Goal: Find specific page/section: Find specific page/section

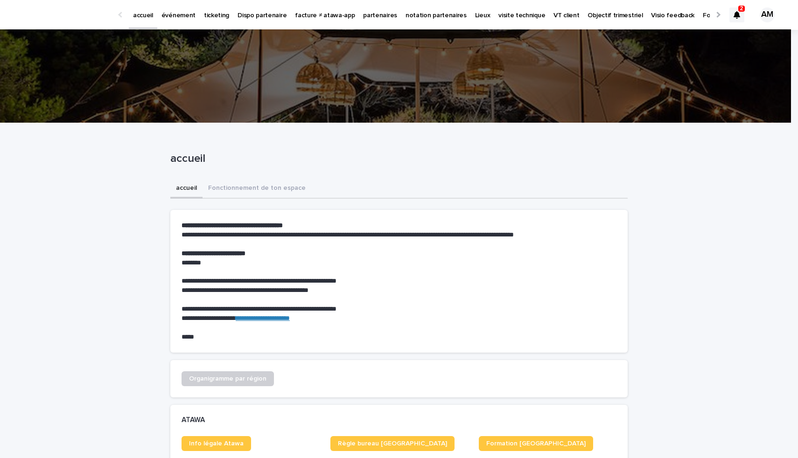
click at [363, 13] on p "partenaires" at bounding box center [380, 10] width 34 height 20
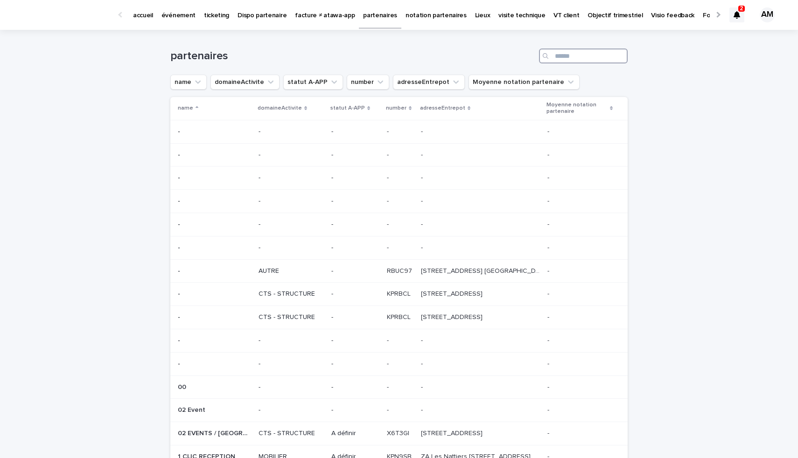
click at [559, 58] on input "Search" at bounding box center [583, 56] width 89 height 15
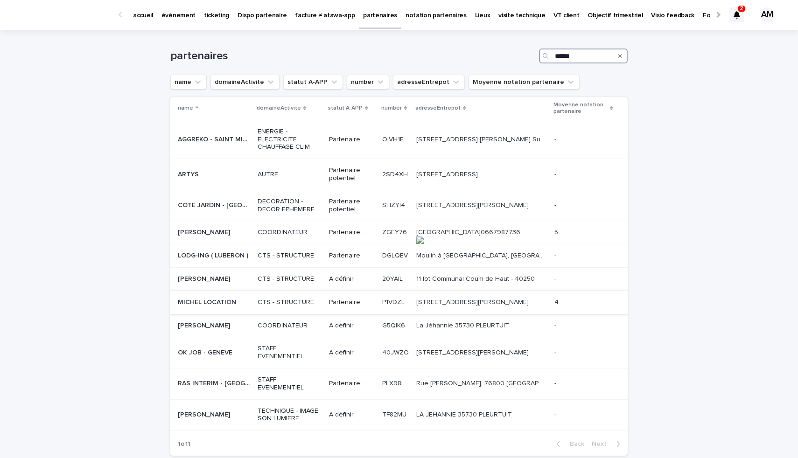
type input "******"
click at [258, 295] on div "CTS - STRUCTURE" at bounding box center [290, 302] width 64 height 15
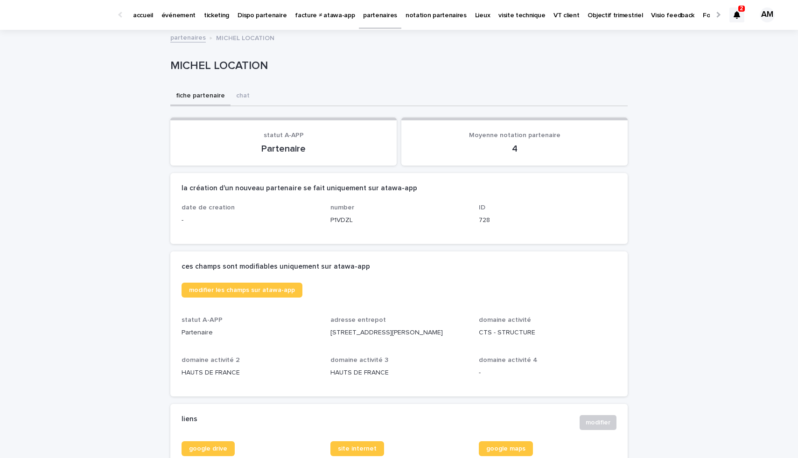
click at [182, 18] on p "événement" at bounding box center [178, 10] width 34 height 20
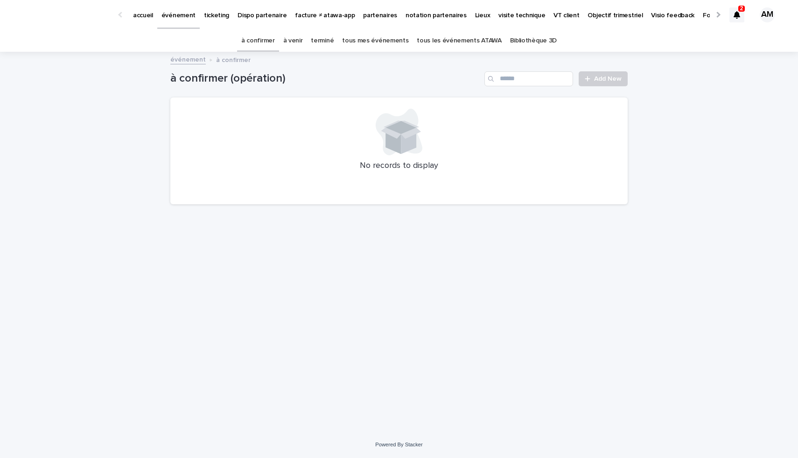
click at [294, 39] on link "à venir" at bounding box center [293, 41] width 20 height 22
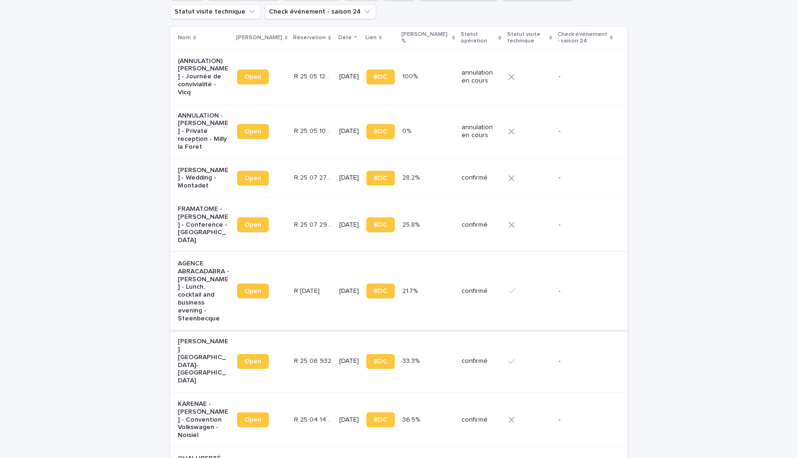
scroll to position [113, 0]
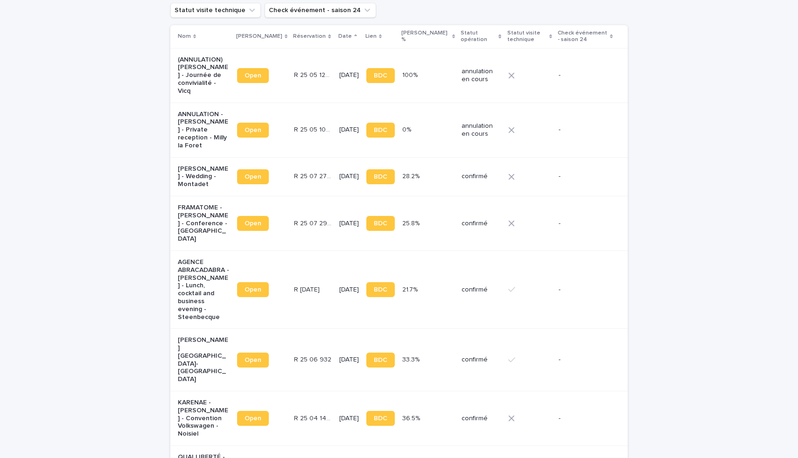
click at [184, 399] on p "KARENAE - [PERSON_NAME] - Convention Volkswagen - Noisiel" at bounding box center [204, 418] width 52 height 39
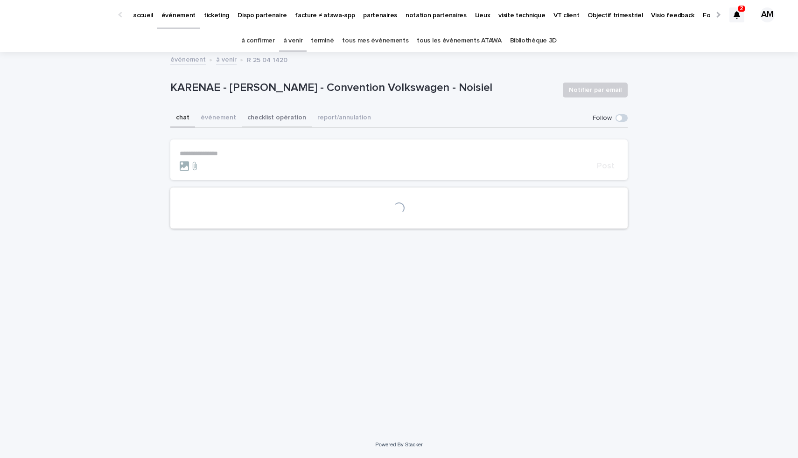
click at [284, 115] on button "checklist opération" at bounding box center [277, 119] width 70 height 20
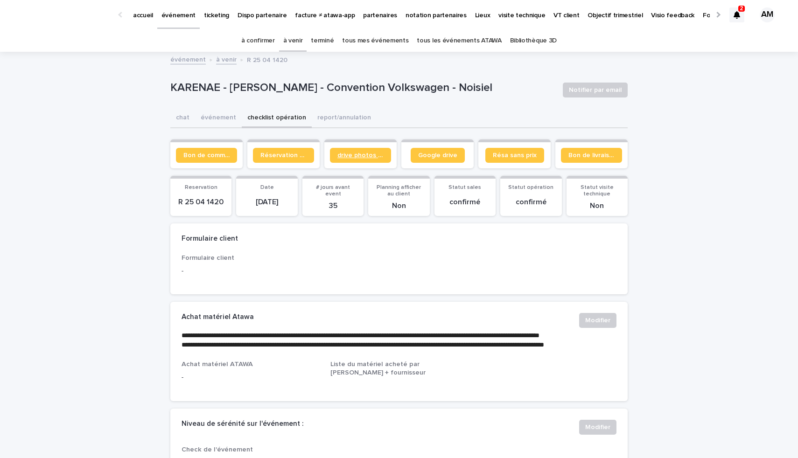
click at [352, 159] on link "drive photos coordinateur" at bounding box center [360, 155] width 61 height 15
click at [427, 161] on link "Google drive" at bounding box center [438, 155] width 54 height 15
